Goal: Navigation & Orientation: Find specific page/section

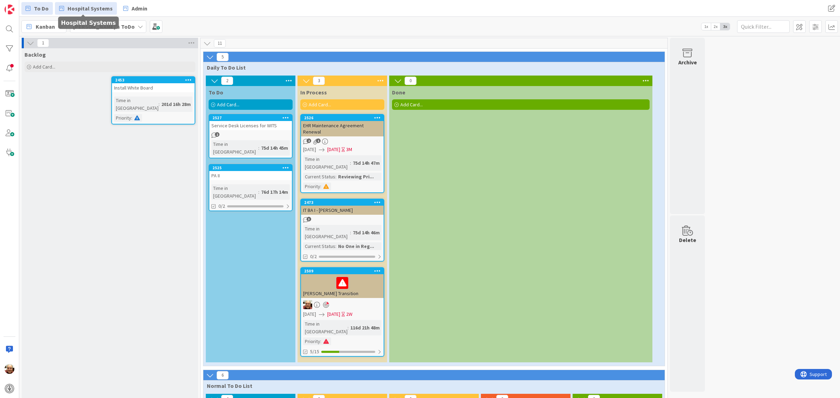
click at [89, 9] on span "Hospital Systems" at bounding box center [90, 8] width 45 height 8
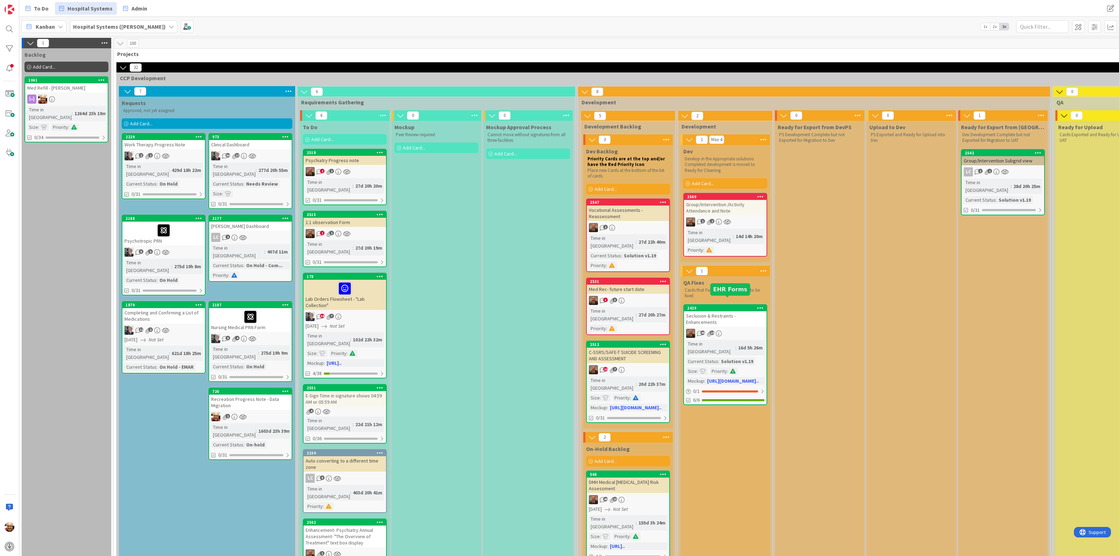
click at [721, 305] on div "2429" at bounding box center [726, 307] width 79 height 5
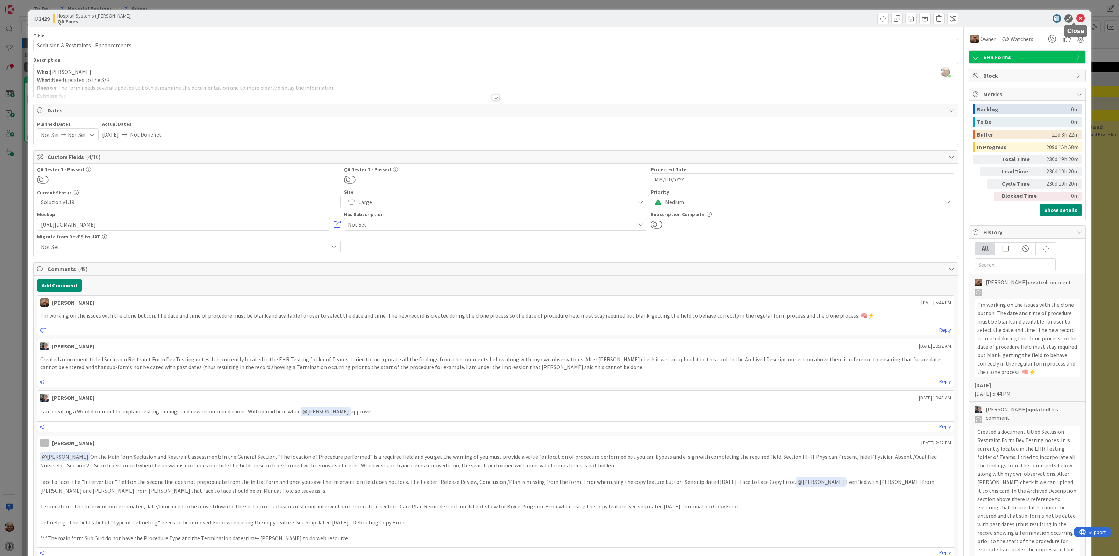
click at [839, 17] on icon at bounding box center [1081, 18] width 8 height 8
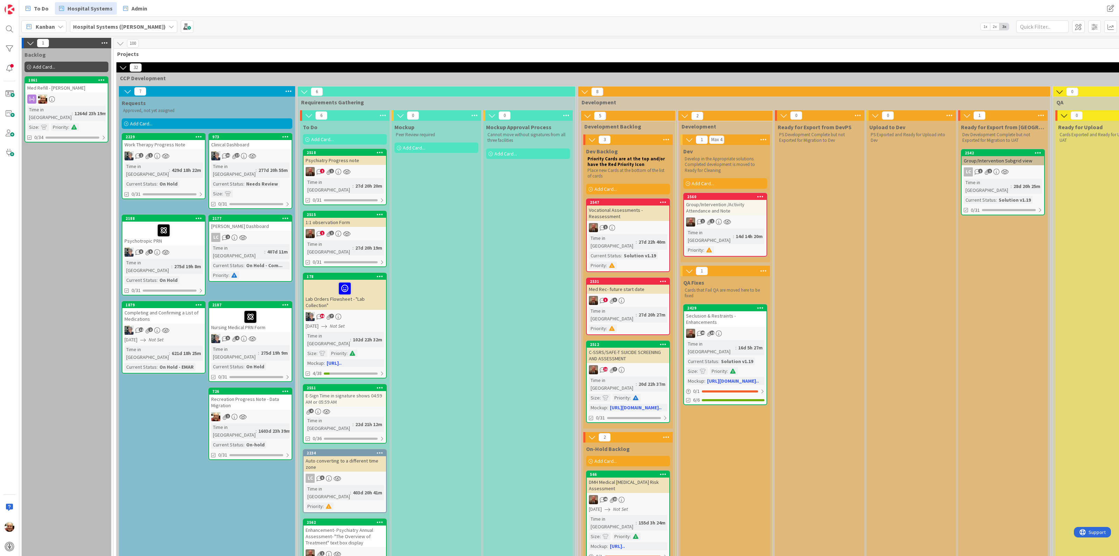
click at [725, 214] on div "Group/Intervention /Activity Attendance and Note" at bounding box center [725, 207] width 83 height 15
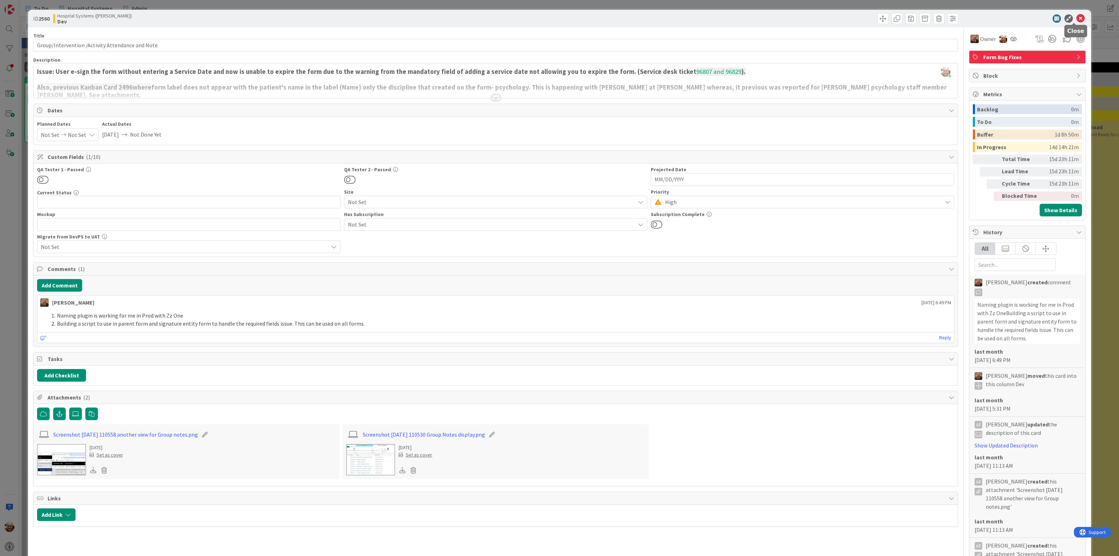
click at [839, 16] on icon at bounding box center [1081, 18] width 8 height 8
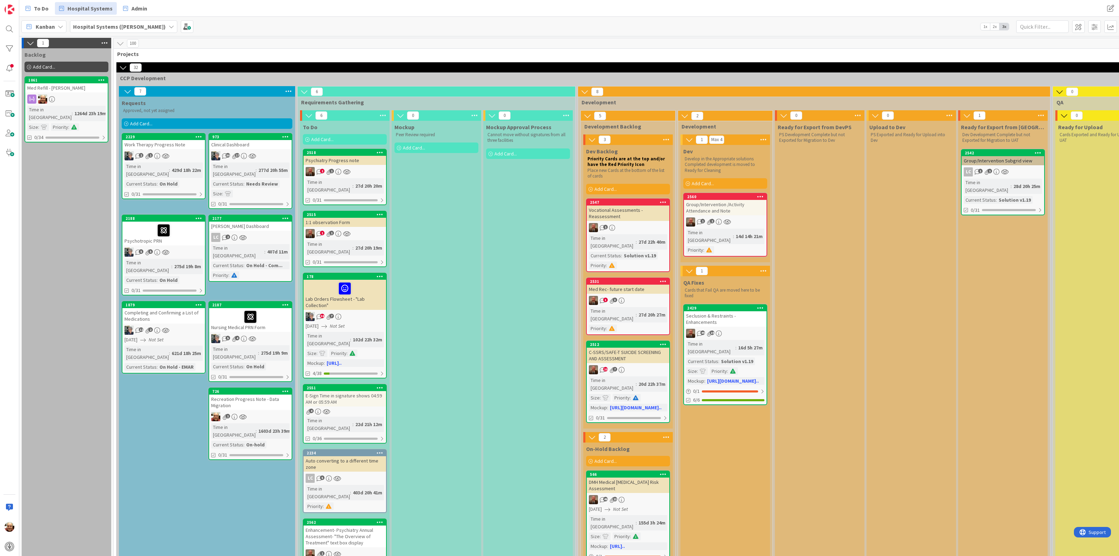
click at [839, 324] on div "Upload to Dev PS Exported and Ready for Upload into Dev" at bounding box center [912, 384] width 90 height 527
click at [724, 305] on div "2429" at bounding box center [726, 307] width 79 height 5
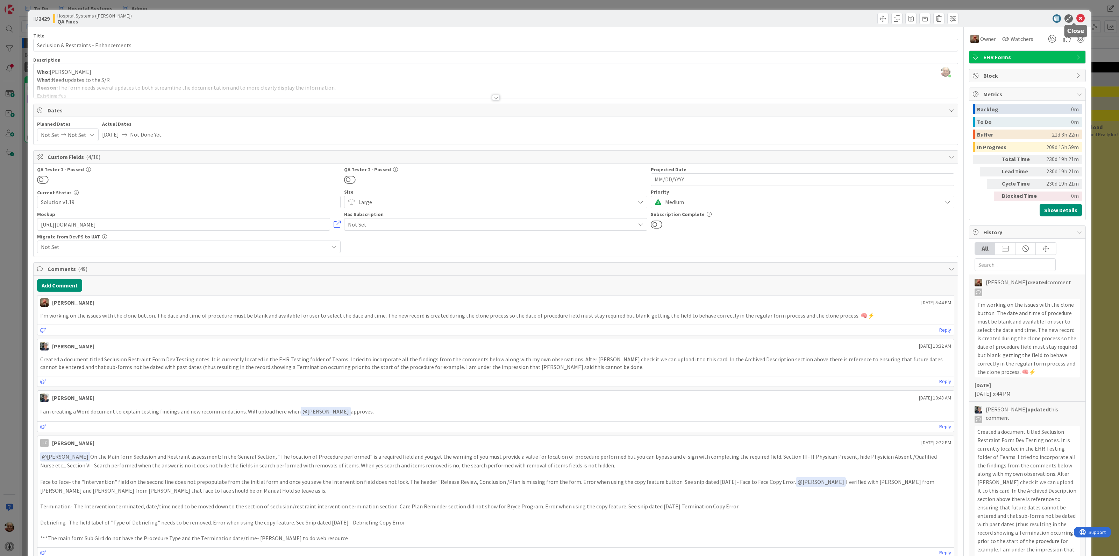
click at [839, 16] on icon at bounding box center [1081, 18] width 8 height 8
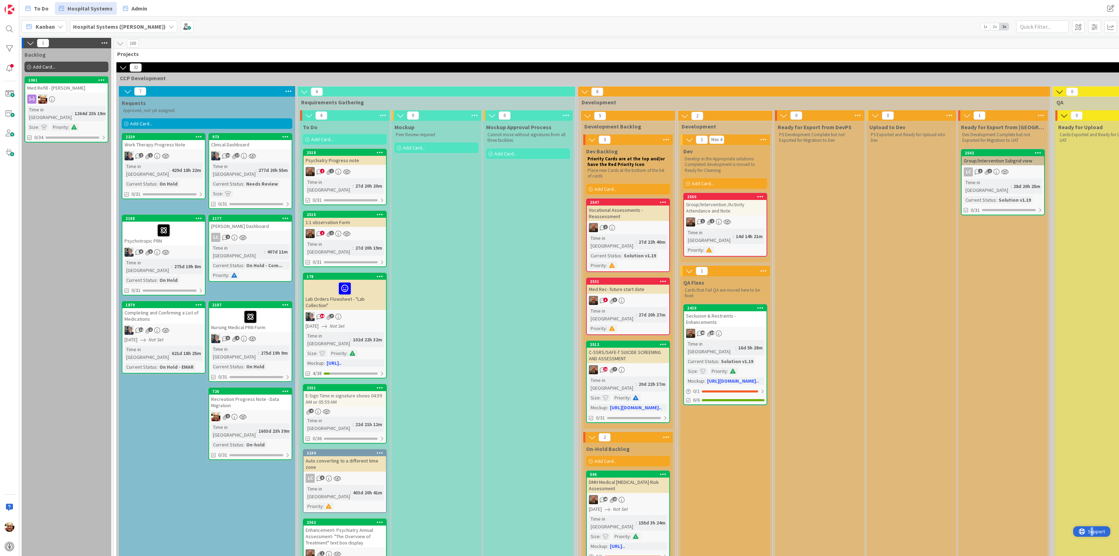
click at [839, 398] on span "Support" at bounding box center [1096, 531] width 17 height 8
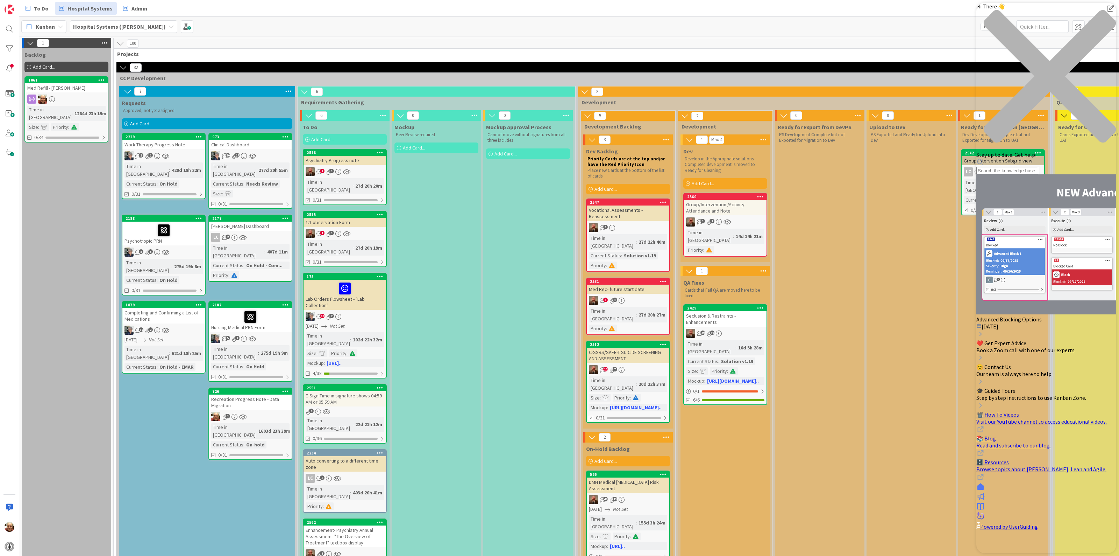
click at [839, 330] on icon "Advanced Blocking Options" at bounding box center [981, 334] width 8 height 8
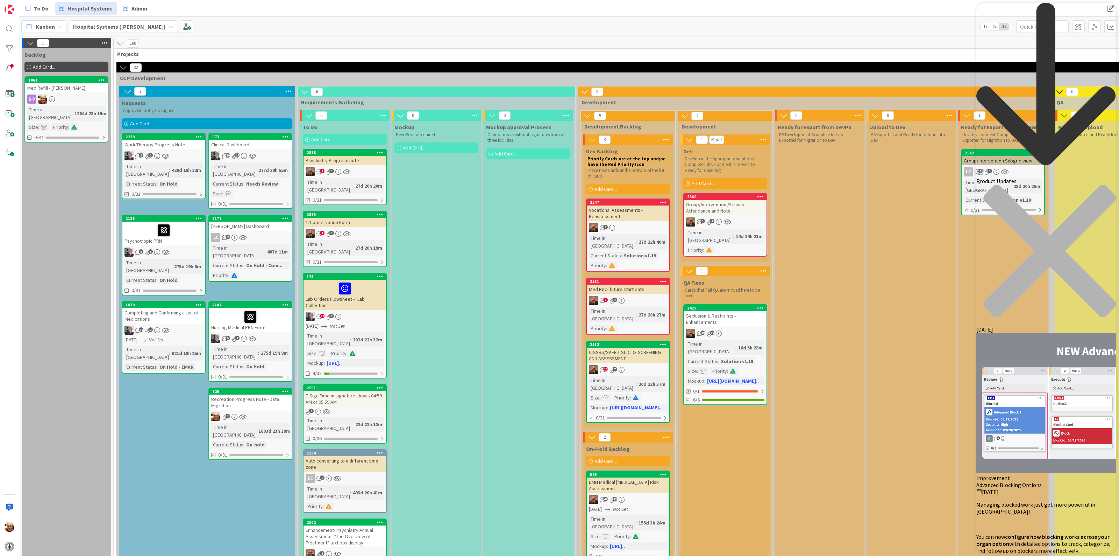
click at [839, 14] on icon "back to header" at bounding box center [1046, 84] width 139 height 162
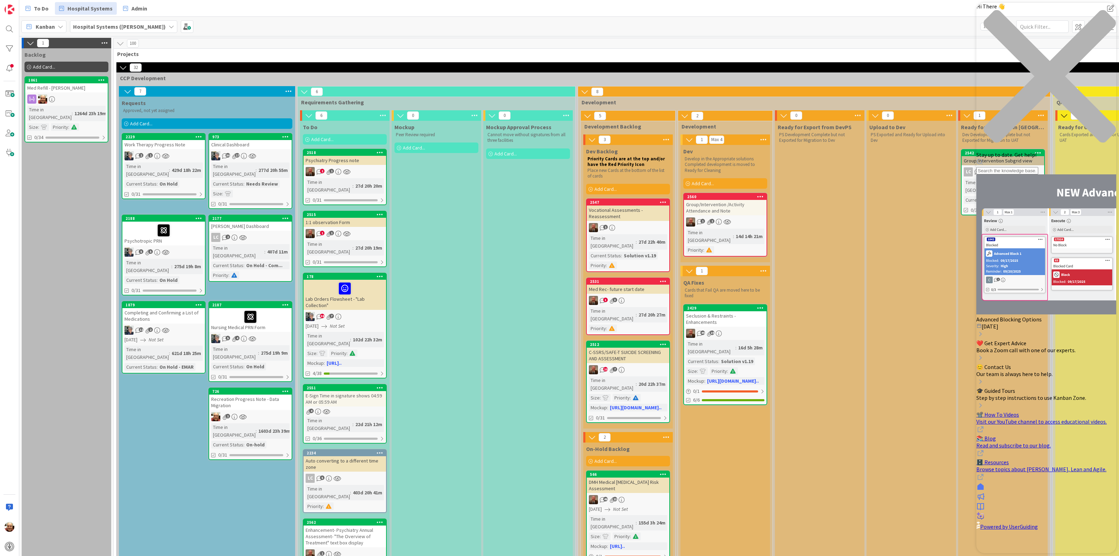
click at [839, 316] on div "Advanced Blocking Options" at bounding box center [1047, 319] width 140 height 7
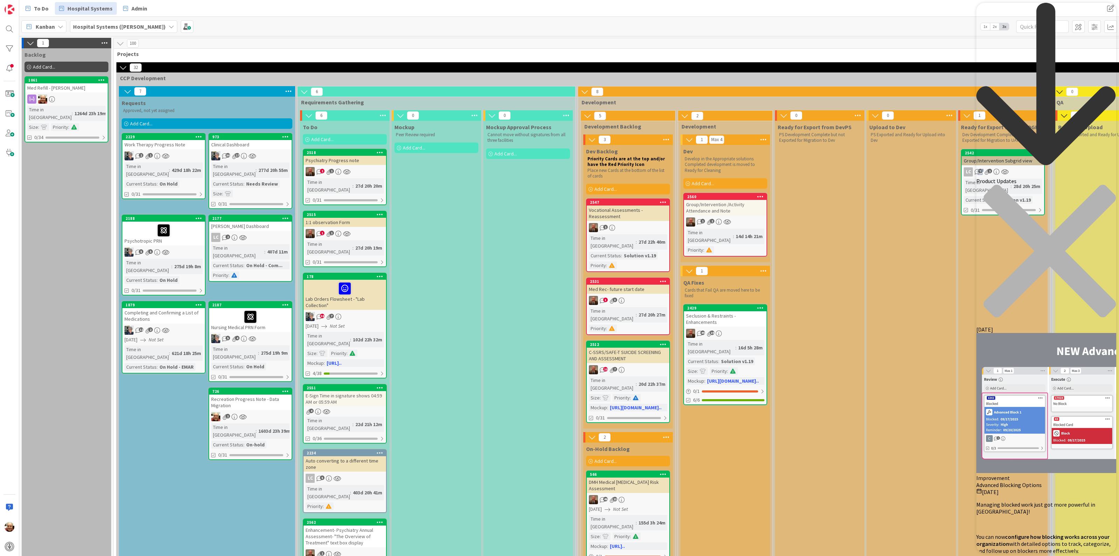
click at [839, 169] on icon "Resource Center Header" at bounding box center [981, 172] width 6 height 6
click at [839, 184] on icon "close resource center" at bounding box center [1047, 254] width 140 height 140
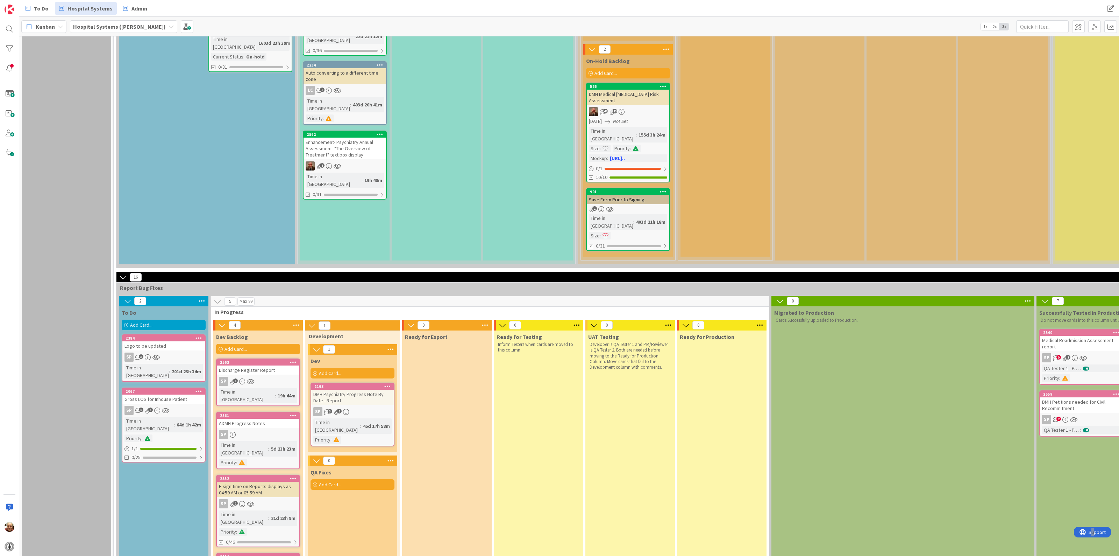
scroll to position [394, 0]
